Goal: Answer question/provide support

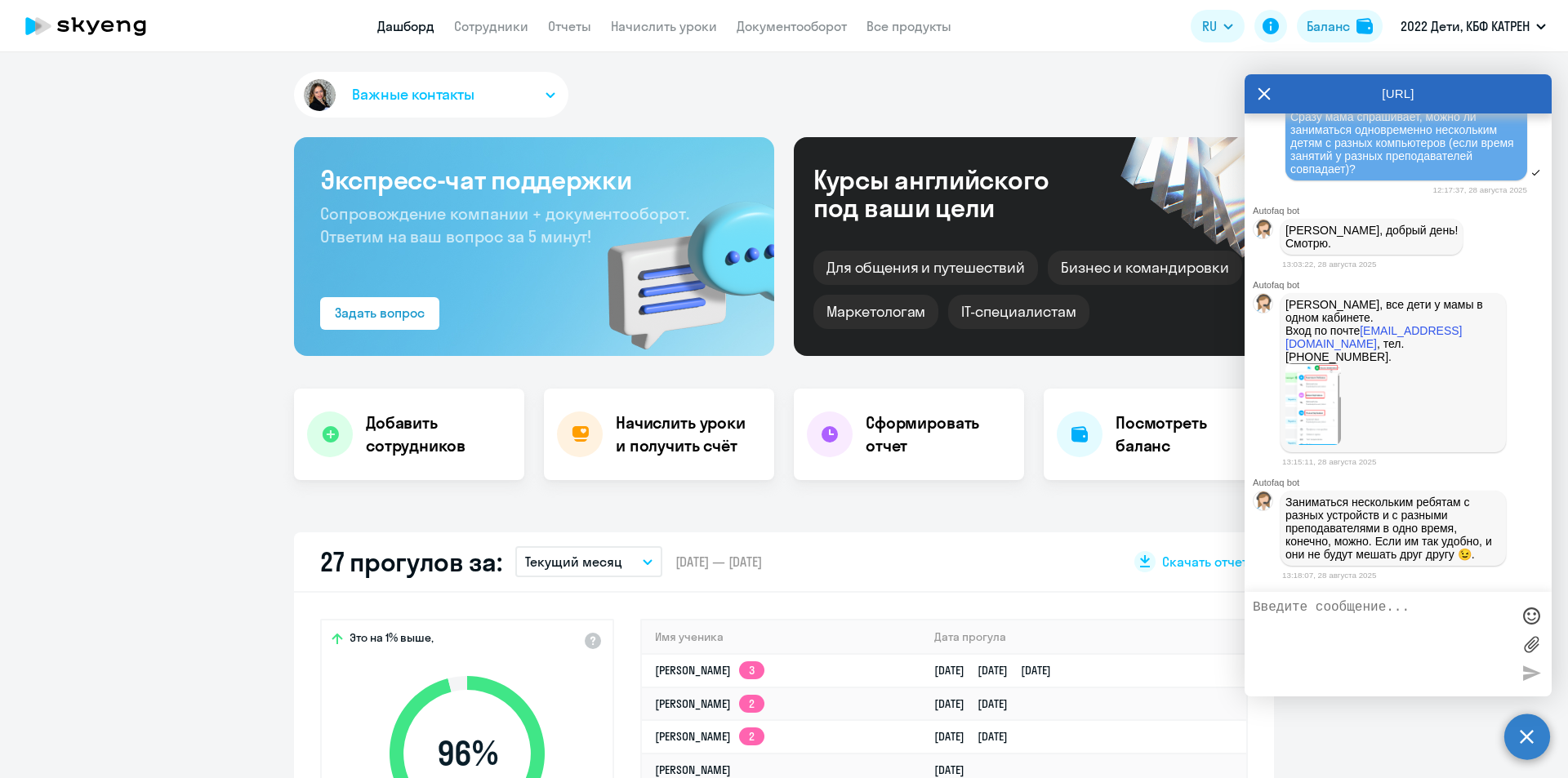
scroll to position [11000, 0]
click at [1321, 405] on img at bounding box center [1312, 404] width 55 height 82
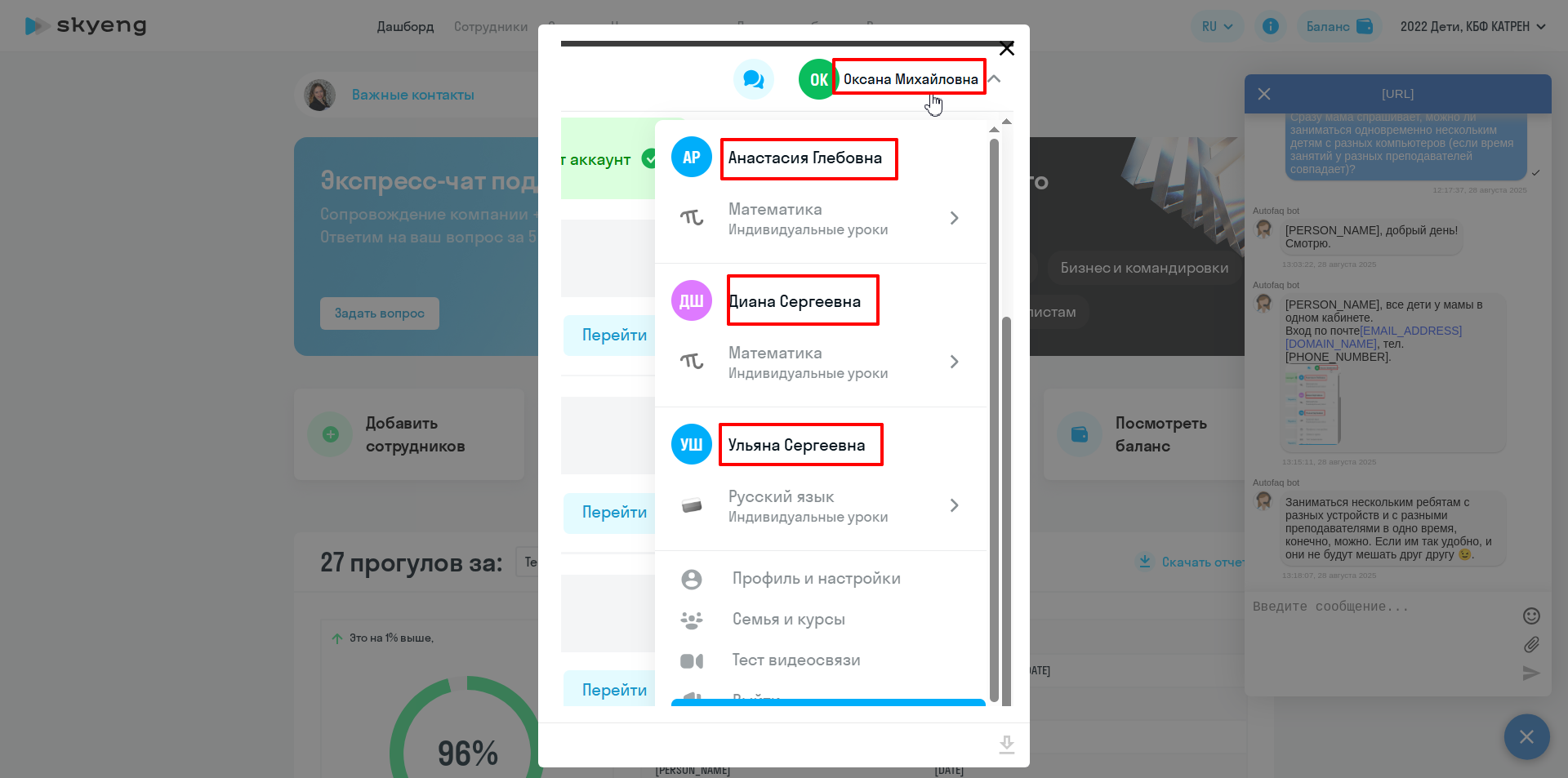
click at [1001, 47] on icon "Close" at bounding box center [1007, 48] width 16 height 16
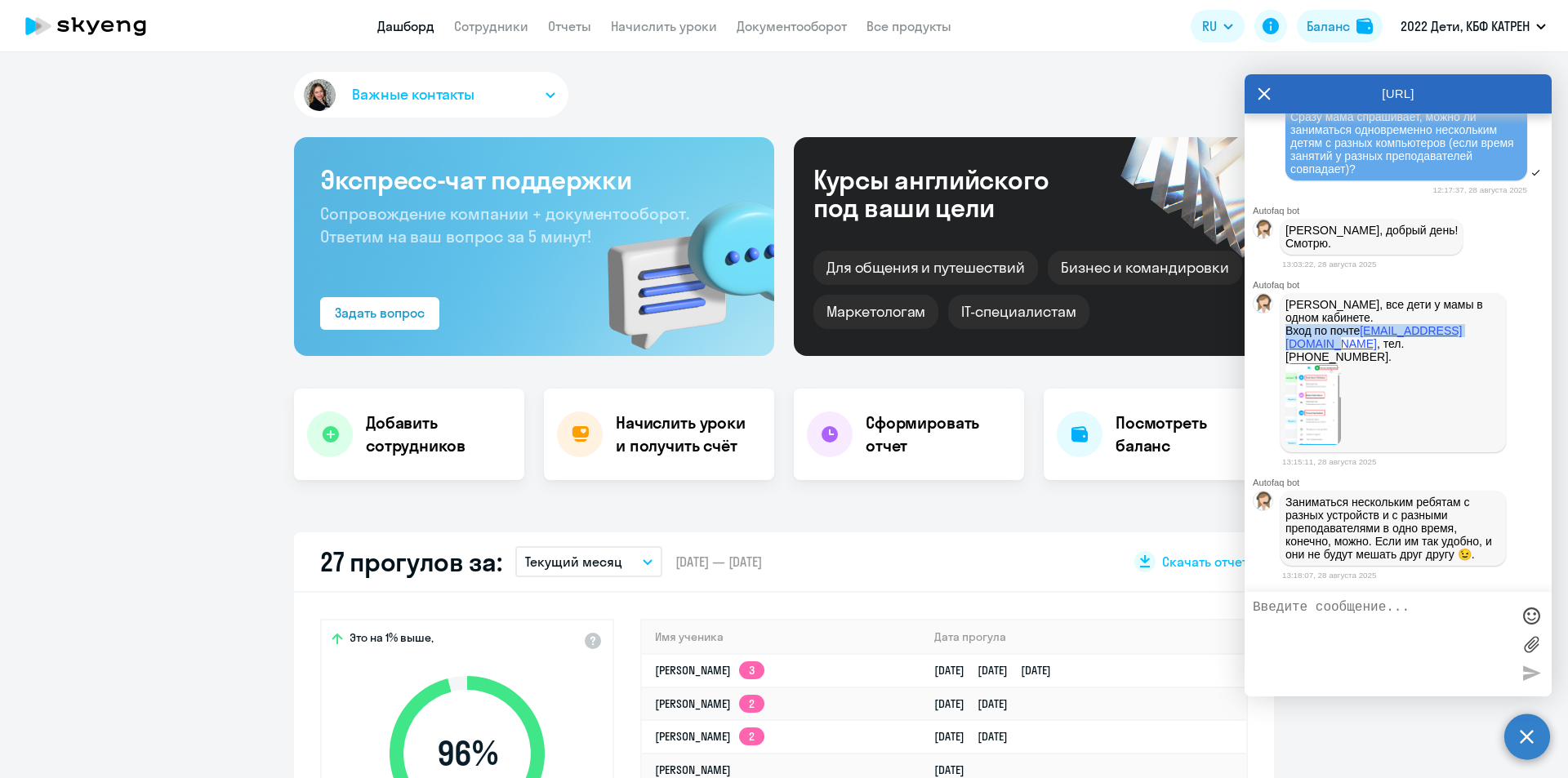
drag, startPoint x: 1288, startPoint y: 330, endPoint x: 1392, endPoint y: 343, distance: 104.8
click at [1392, 343] on p "[PERSON_NAME], все дети у мамы в одном кабинете. Вход по почте [EMAIL_ADDRESS][…" at bounding box center [1392, 330] width 215 height 65
copy p "Вход по почте [EMAIL_ADDRESS][DOMAIN_NAME]"
click at [1360, 311] on p "[PERSON_NAME], все дети у мамы в одном кабинете. Вход по почте [EMAIL_ADDRESS][…" at bounding box center [1392, 330] width 215 height 65
drag, startPoint x: 1335, startPoint y: 300, endPoint x: 1335, endPoint y: 313, distance: 13.0
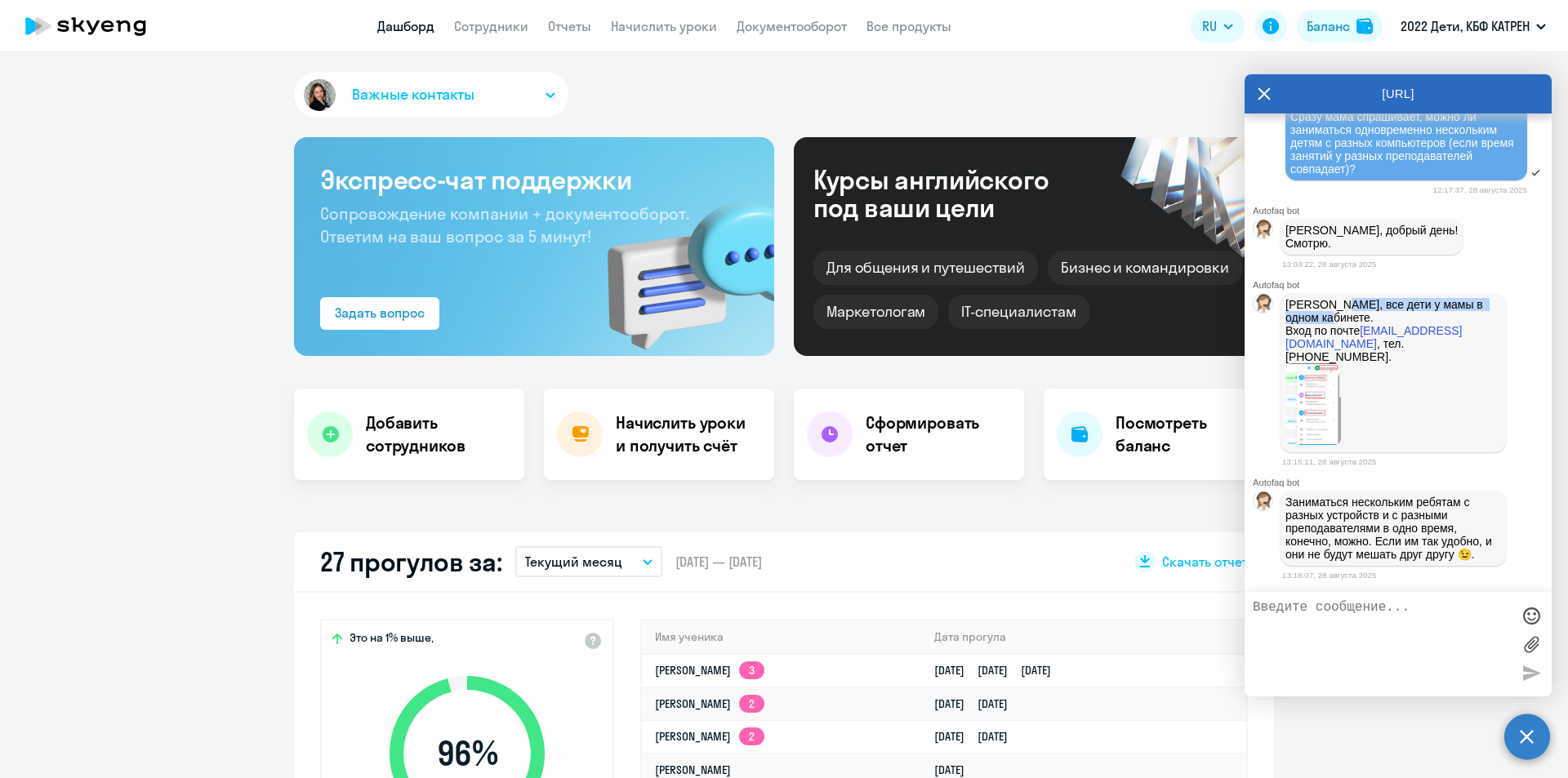
click at [1335, 313] on p "[PERSON_NAME], все дети у мамы в одном кабинете. Вход по почте [EMAIL_ADDRESS][…" at bounding box center [1392, 330] width 215 height 65
copy p "все дети у [PERSON_NAME] в одном кабинете"
click at [1316, 396] on img at bounding box center [1312, 404] width 55 height 82
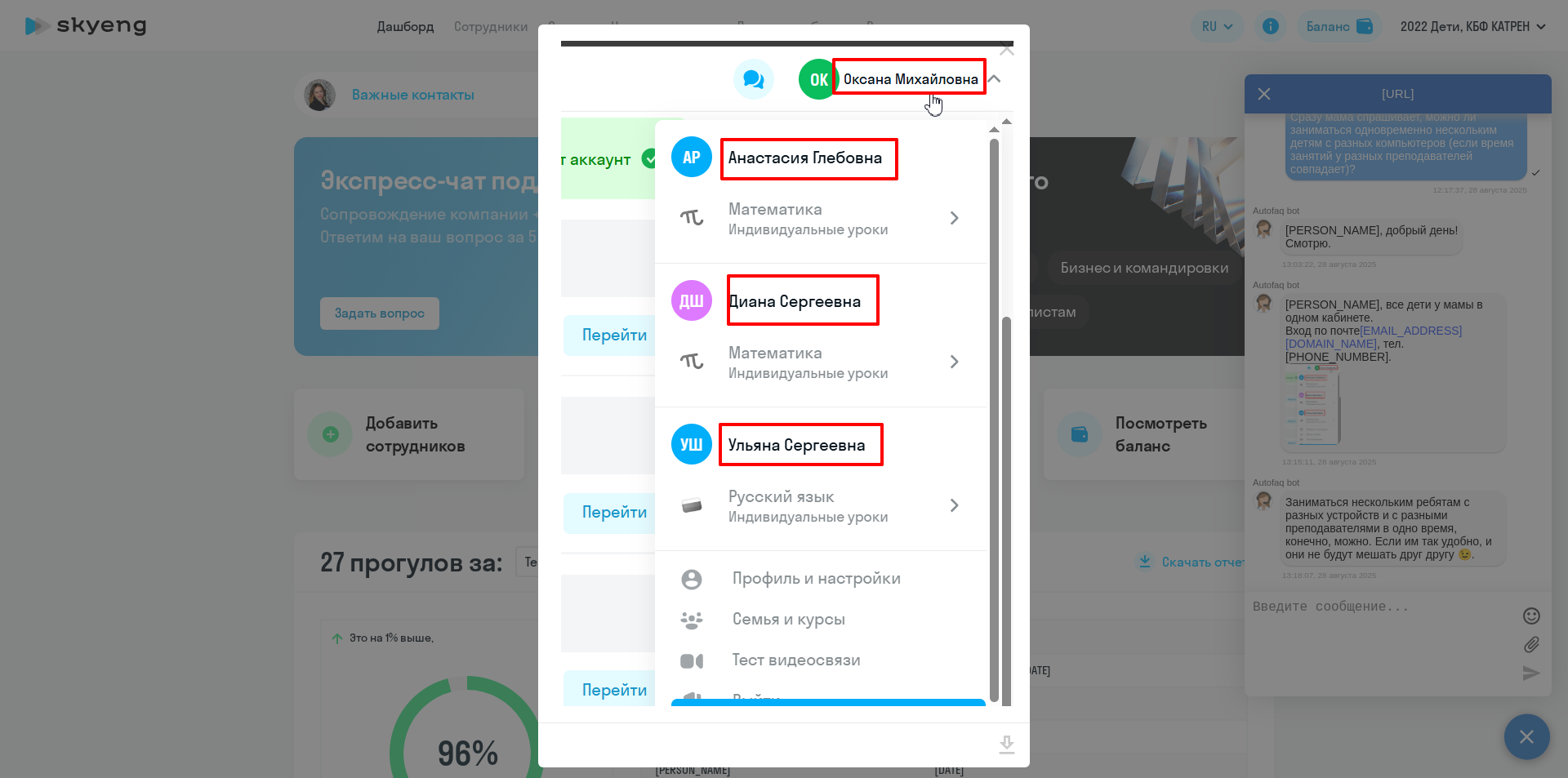
click at [1166, 92] on div at bounding box center [784, 389] width 1568 height 778
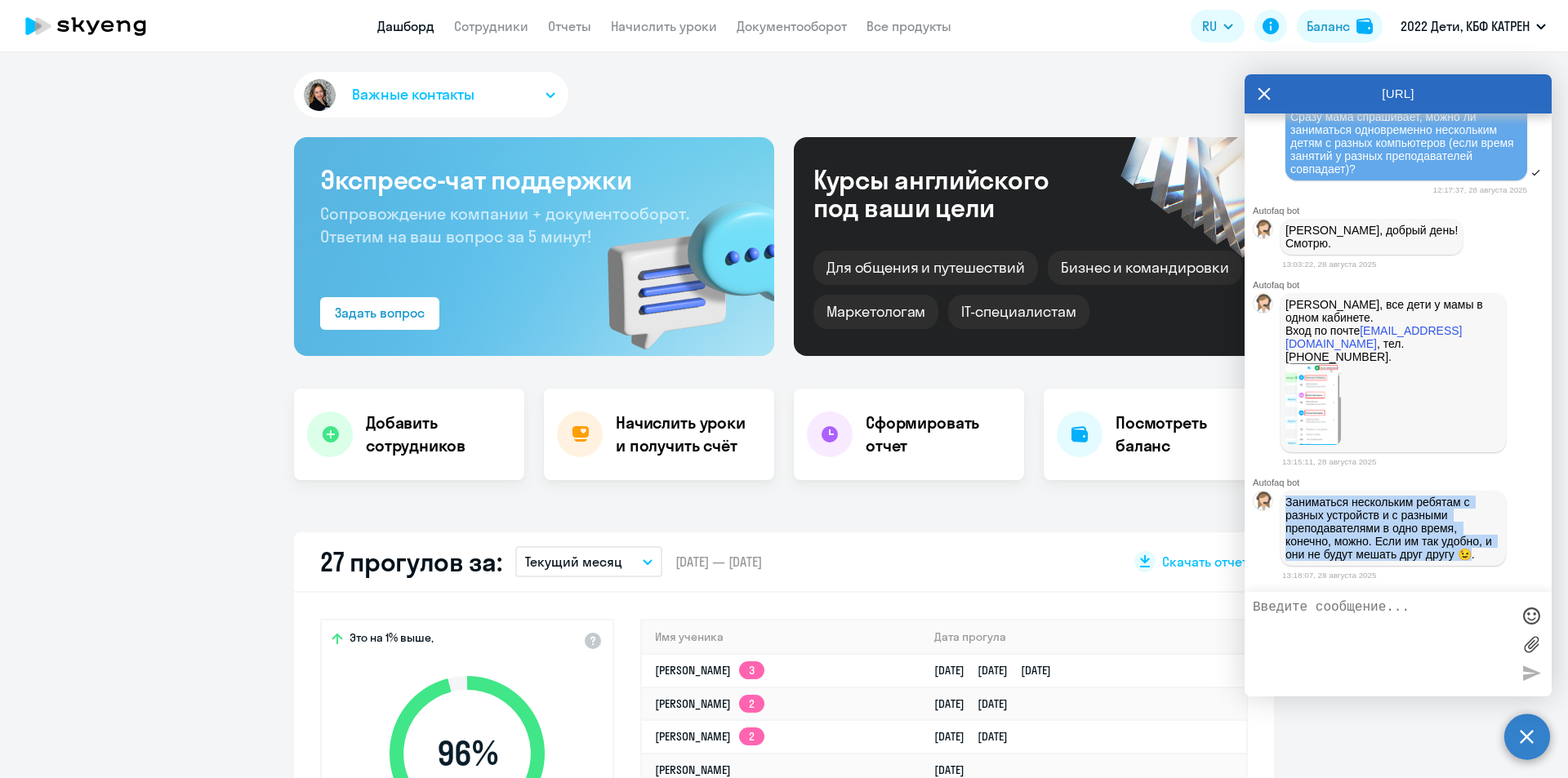
drag, startPoint x: 1288, startPoint y: 502, endPoint x: 1482, endPoint y: 562, distance: 203.1
click at [1482, 561] on p "Заниматься нескольким ребятам с разных устройств и с разными преподавателями в …" at bounding box center [1392, 528] width 215 height 65
copy p "Заниматься нескольким ребятам с разных устройств и с разными преподавателями в …"
click at [1303, 637] on textarea at bounding box center [1382, 644] width 258 height 88
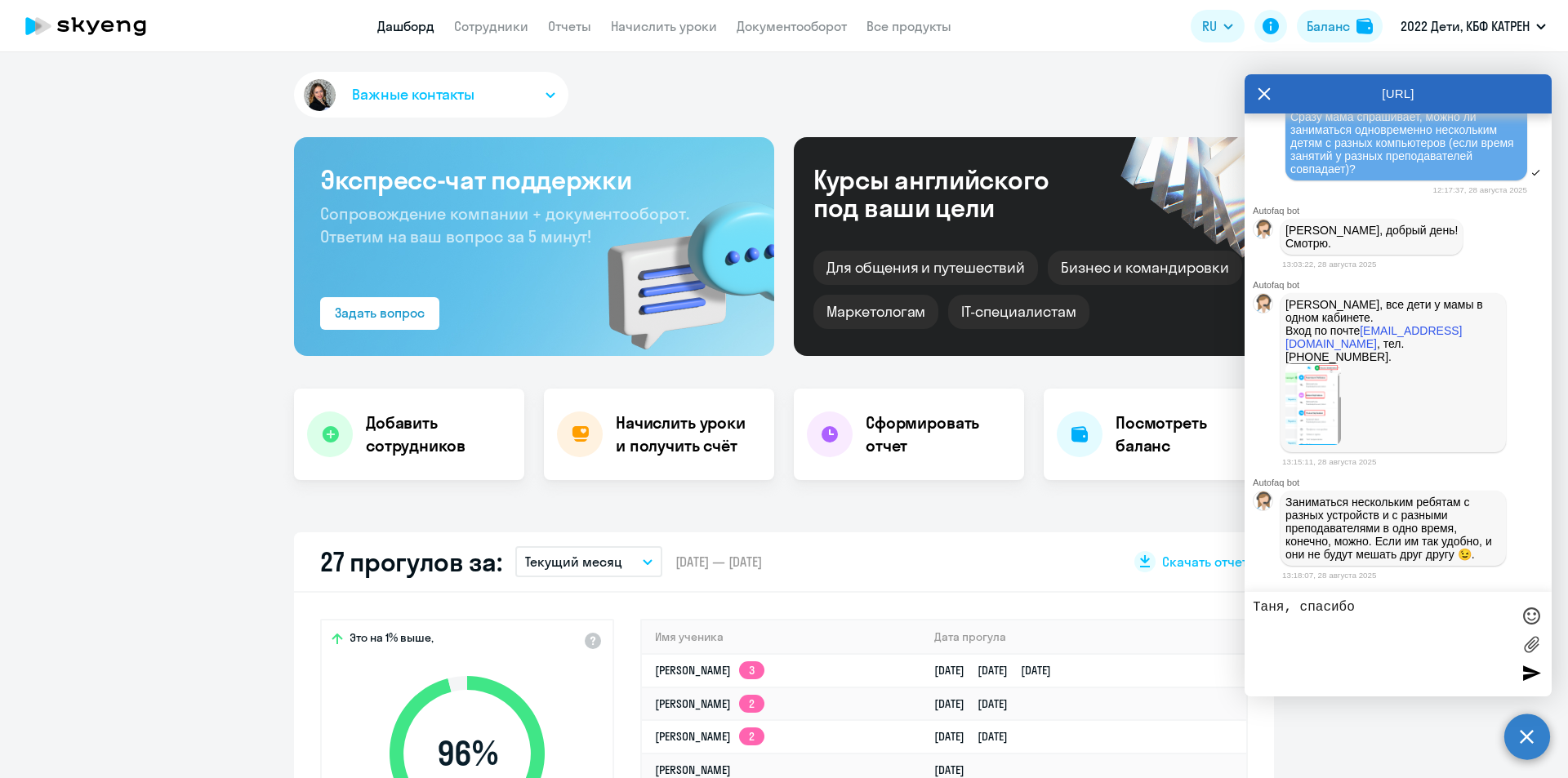
type textarea "Таня, спасибо"
click at [1530, 622] on div at bounding box center [1531, 616] width 25 height 25
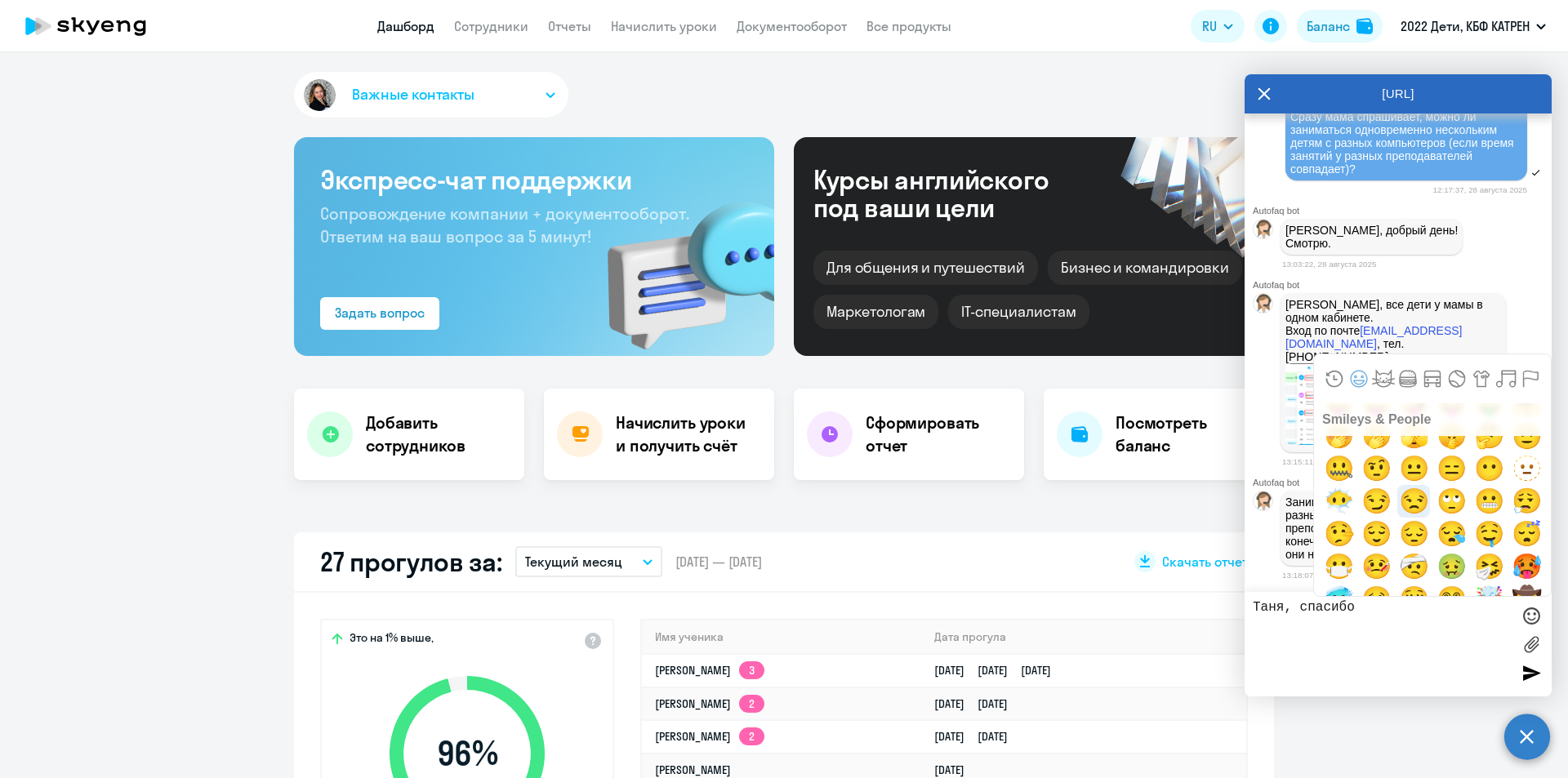
scroll to position [163, 0]
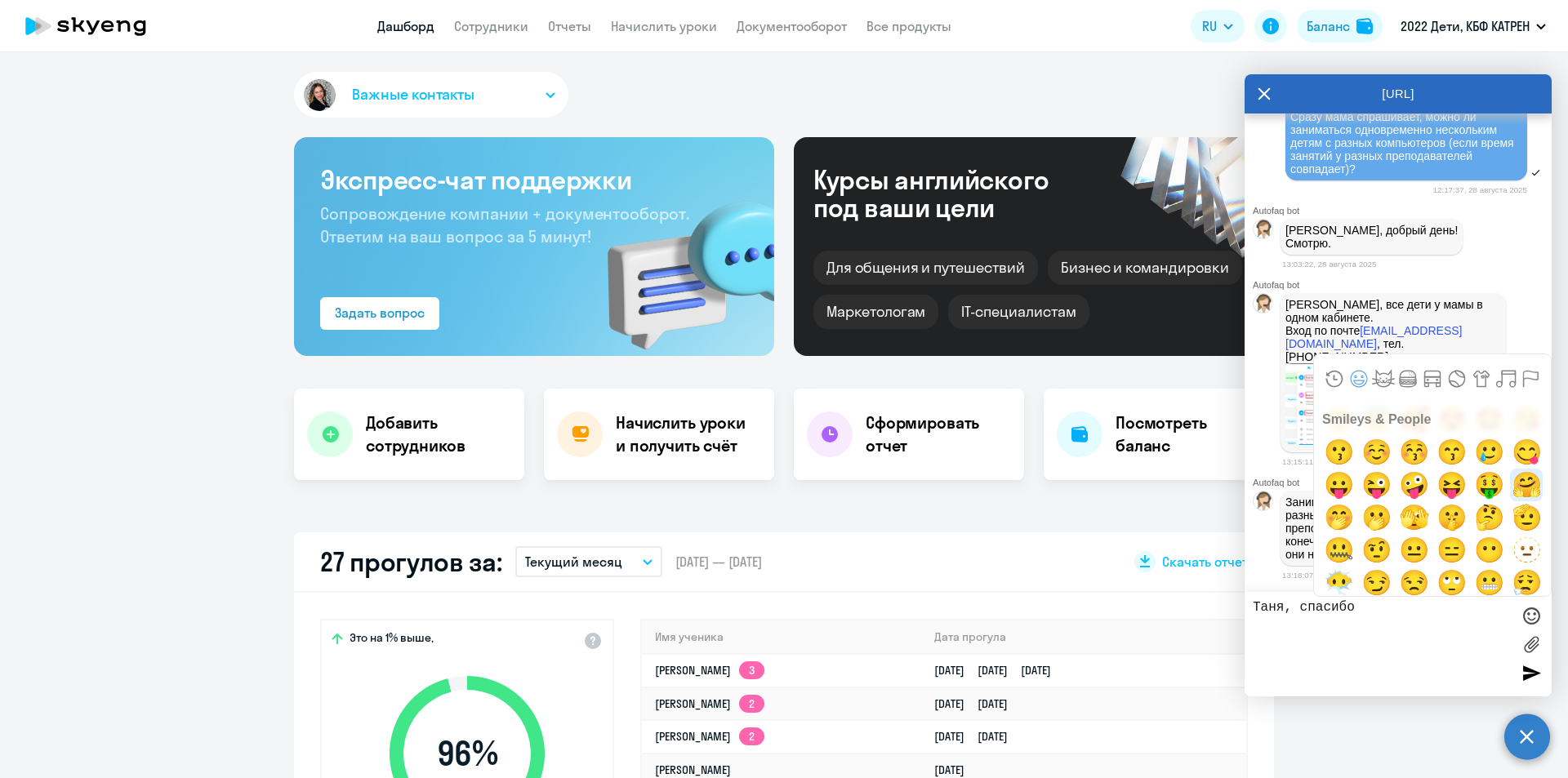
click at [1516, 487] on span "🤗" at bounding box center [1527, 485] width 39 height 33
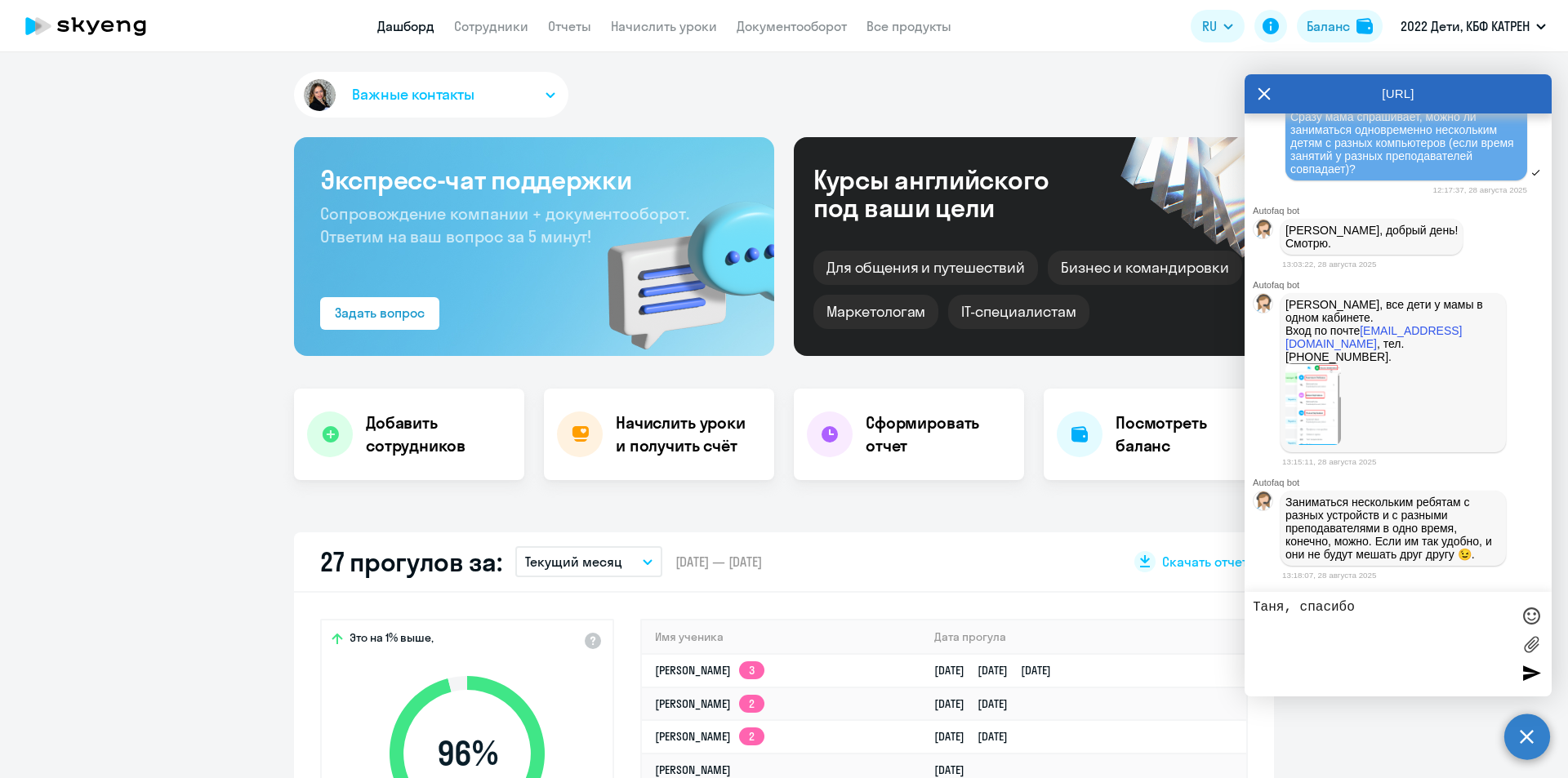
click at [1528, 667] on div at bounding box center [1531, 673] width 25 height 25
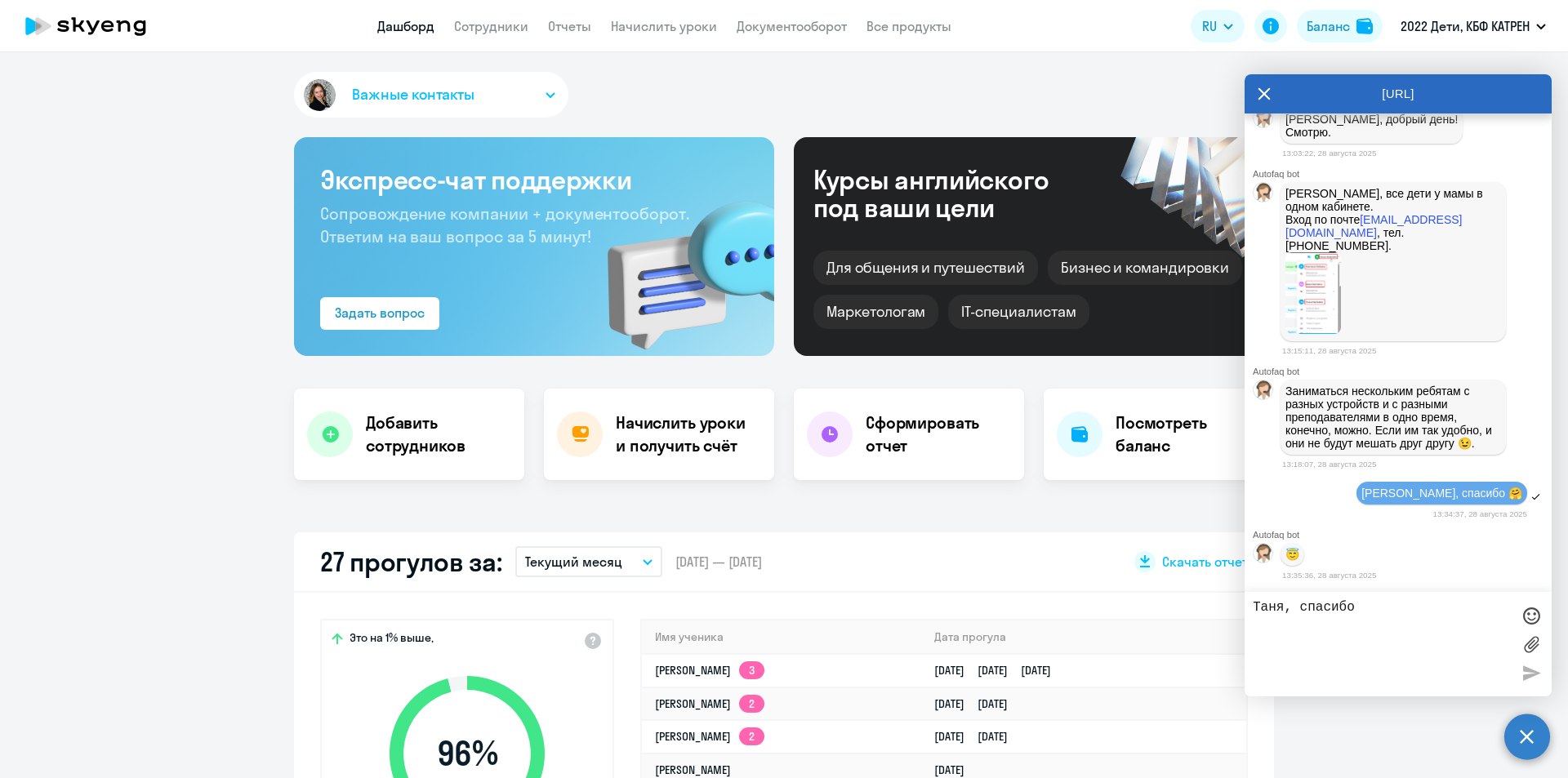
scroll to position [11117, 0]
